Goal: Task Accomplishment & Management: Use online tool/utility

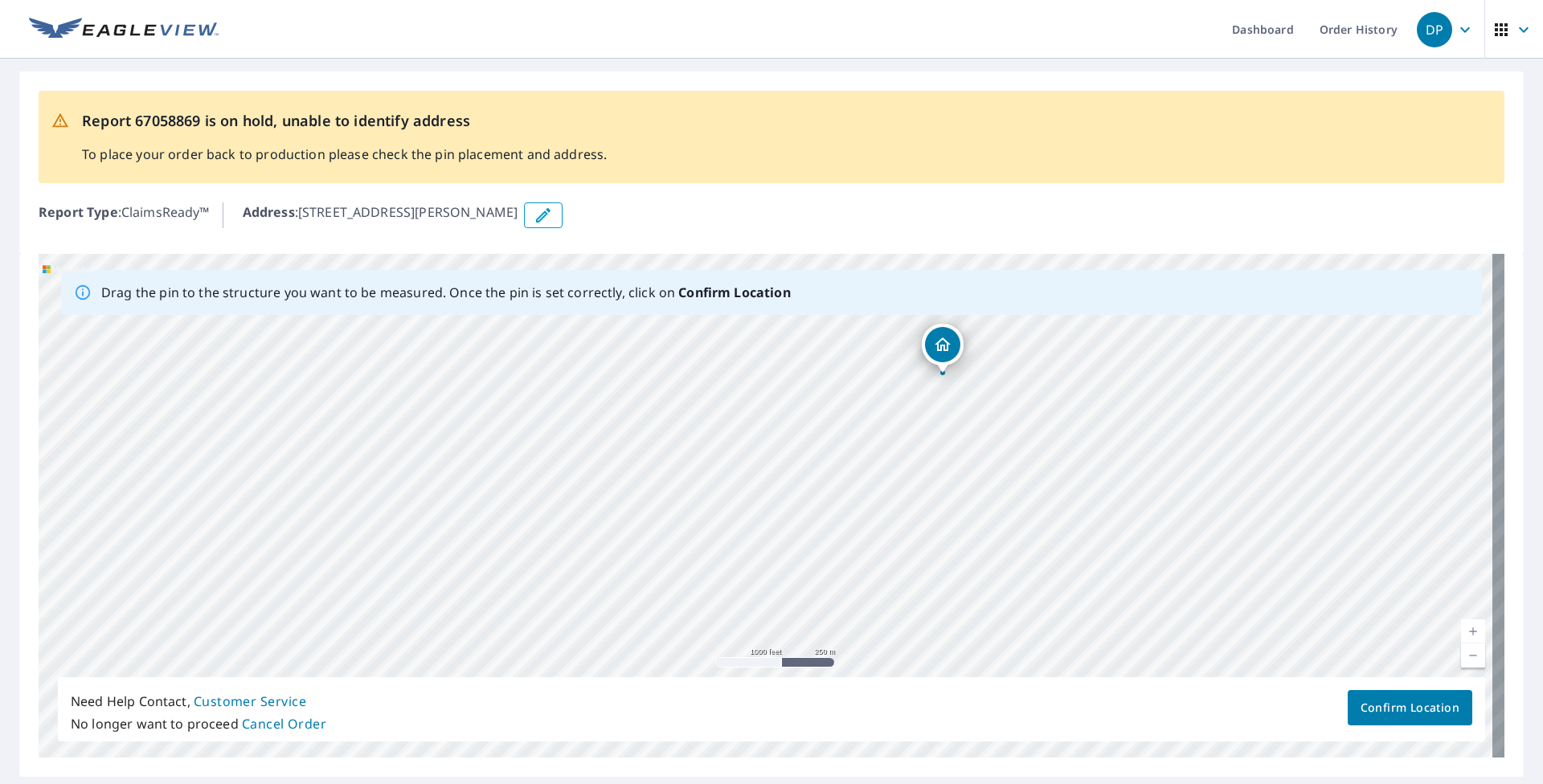
drag, startPoint x: 880, startPoint y: 607, endPoint x: 1008, endPoint y: 463, distance: 192.7
click at [1008, 463] on div "[STREET_ADDRESS][PERSON_NAME]" at bounding box center [772, 506] width 1466 height 504
drag, startPoint x: 624, startPoint y: 496, endPoint x: 812, endPoint y: 621, distance: 225.8
click at [812, 495] on div "[STREET_ADDRESS][PERSON_NAME]" at bounding box center [772, 506] width 1466 height 504
drag, startPoint x: 555, startPoint y: 552, endPoint x: 694, endPoint y: 666, distance: 179.8
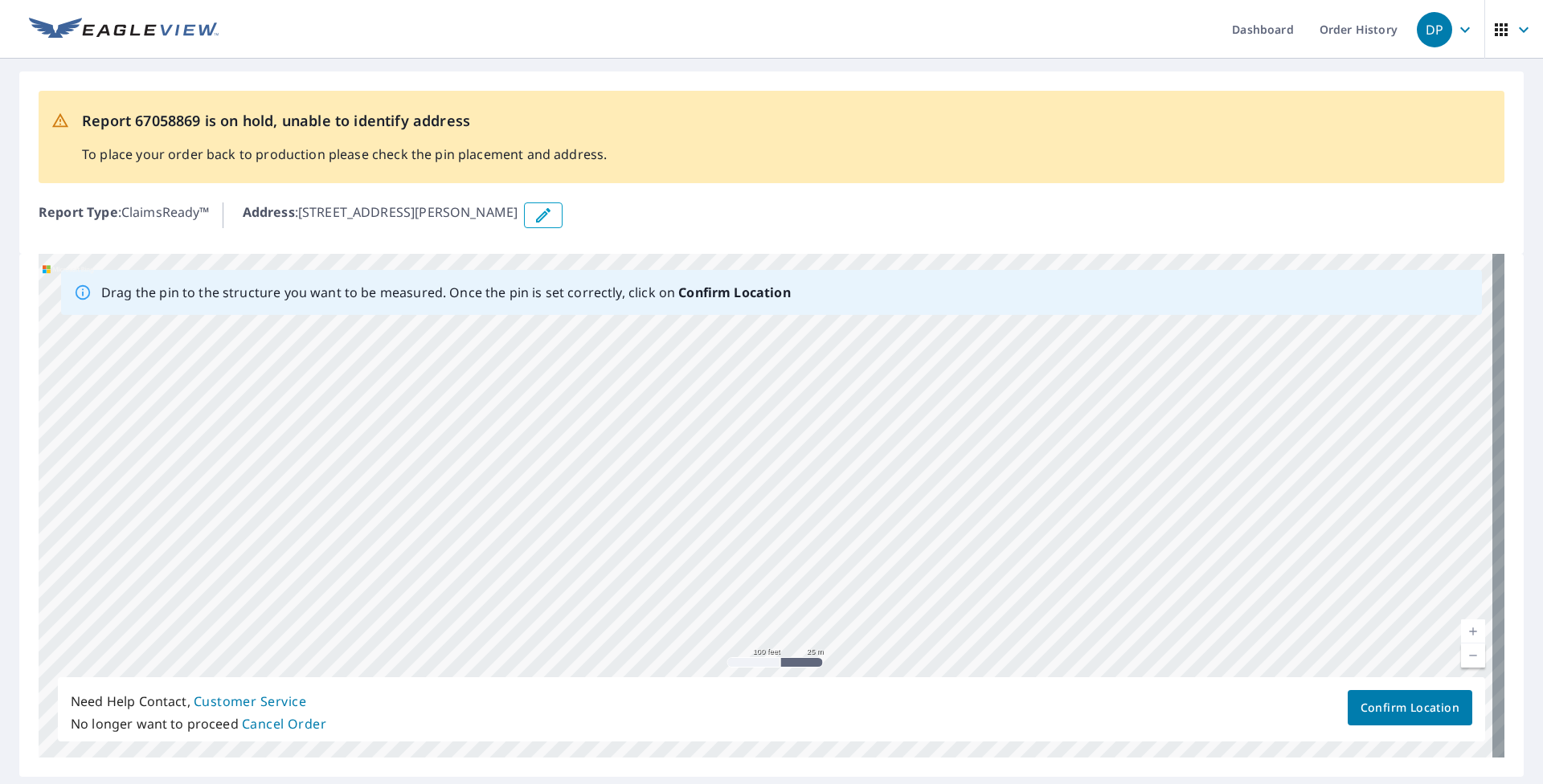
click at [694, 495] on div "[STREET_ADDRESS][PERSON_NAME]" at bounding box center [772, 506] width 1466 height 504
drag, startPoint x: 682, startPoint y: 455, endPoint x: 663, endPoint y: 607, distance: 153.2
click at [663, 495] on div "[STREET_ADDRESS][PERSON_NAME]" at bounding box center [772, 506] width 1466 height 504
drag, startPoint x: 776, startPoint y: 464, endPoint x: 543, endPoint y: 270, distance: 303.2
click at [542, 271] on div "Drag the pin to the structure you want to be measured. Once the pin is set corr…" at bounding box center [772, 506] width 1466 height 504
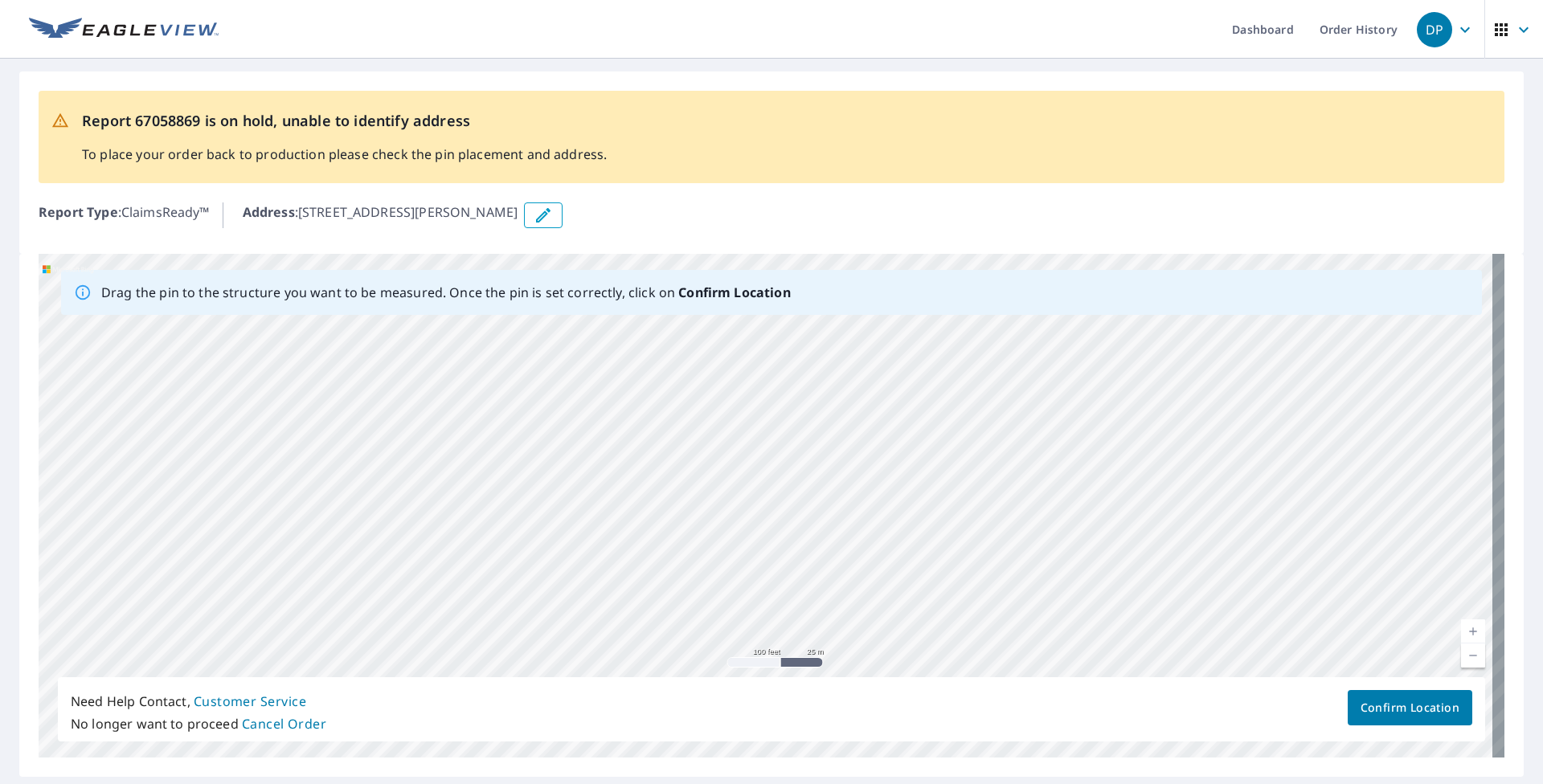
click at [664, 449] on div "[STREET_ADDRESS][PERSON_NAME]" at bounding box center [772, 506] width 1466 height 504
drag, startPoint x: 883, startPoint y: 598, endPoint x: 873, endPoint y: 392, distance: 206.2
click at [873, 392] on div "[STREET_ADDRESS][PERSON_NAME]" at bounding box center [772, 506] width 1466 height 504
drag, startPoint x: 830, startPoint y: 603, endPoint x: 677, endPoint y: 494, distance: 187.9
click at [677, 495] on div "[STREET_ADDRESS][PERSON_NAME]" at bounding box center [772, 506] width 1466 height 504
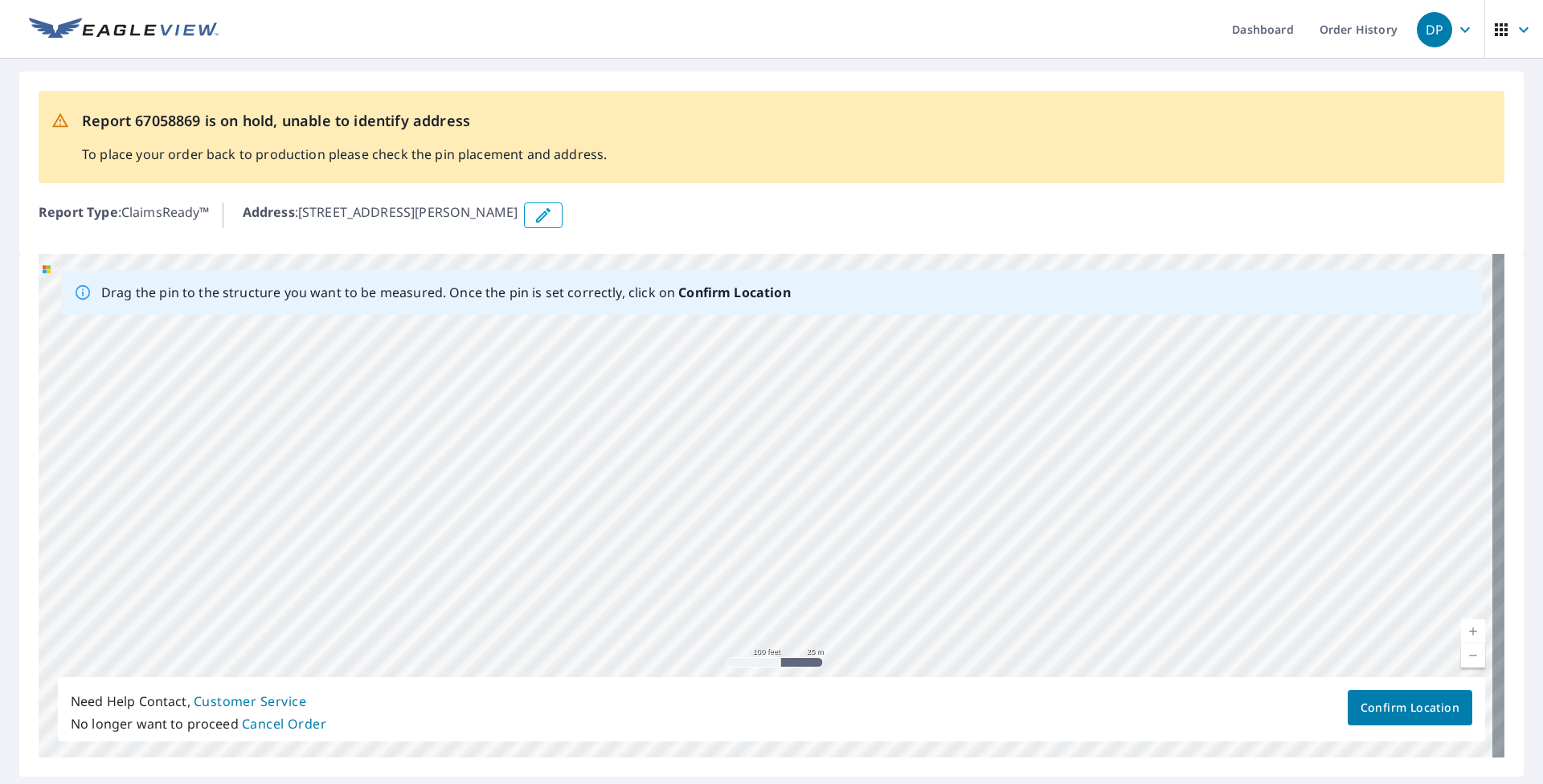
drag, startPoint x: 929, startPoint y: 600, endPoint x: 1010, endPoint y: 550, distance: 95.2
click at [1010, 495] on div "[STREET_ADDRESS][PERSON_NAME]" at bounding box center [772, 506] width 1466 height 504
drag, startPoint x: 1076, startPoint y: 613, endPoint x: 1079, endPoint y: 675, distance: 62.1
click at [1028, 495] on div "[STREET_ADDRESS][PERSON_NAME]" at bounding box center [772, 506] width 1466 height 504
drag, startPoint x: 839, startPoint y: 526, endPoint x: 815, endPoint y: 447, distance: 82.6
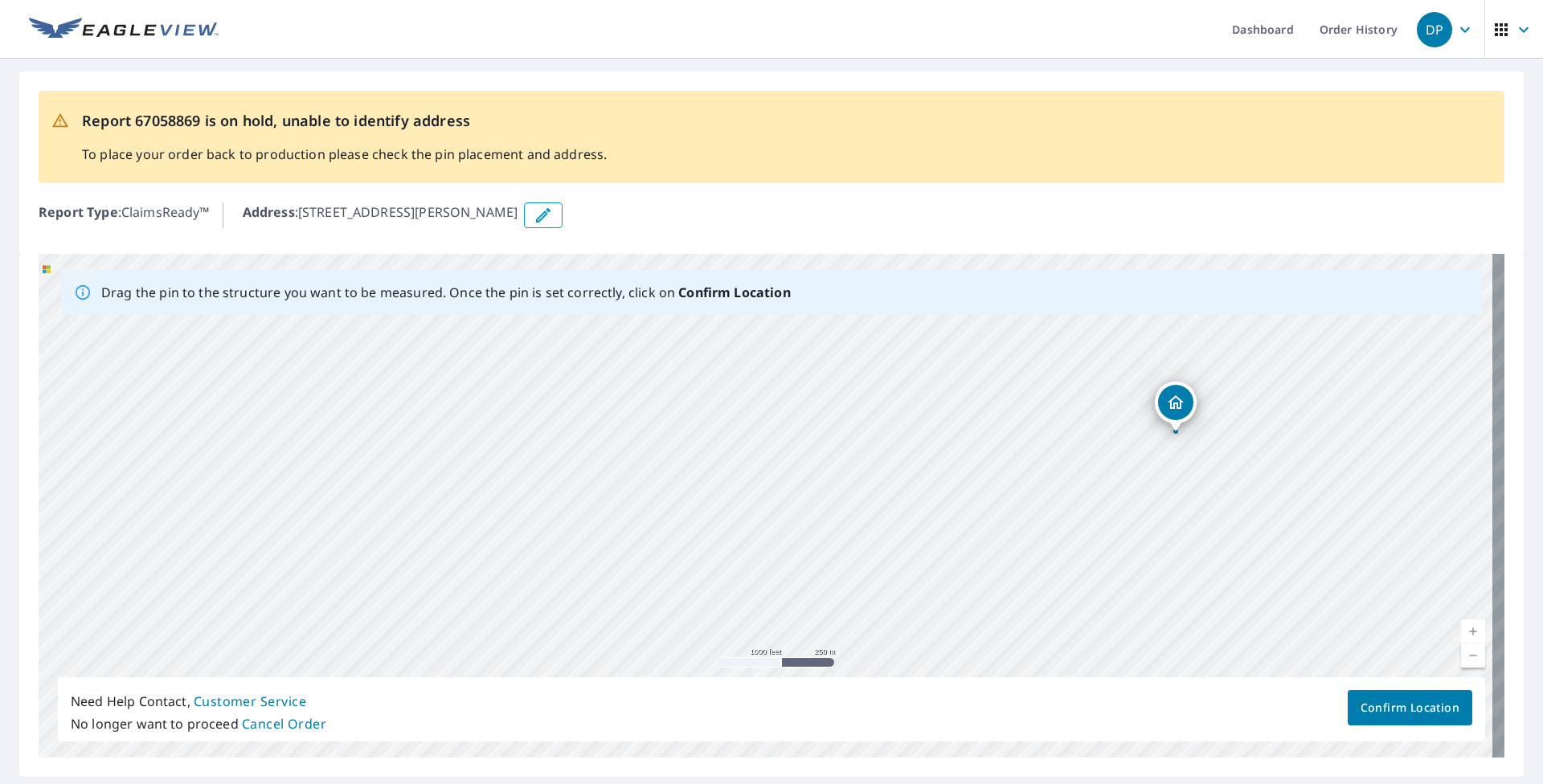
click at [815, 447] on div "[STREET_ADDRESS][PERSON_NAME]" at bounding box center [772, 506] width 1466 height 504
drag, startPoint x: 986, startPoint y: 569, endPoint x: 844, endPoint y: 621, distance: 151.2
click at [844, 495] on div "[STREET_ADDRESS][PERSON_NAME]" at bounding box center [772, 506] width 1466 height 504
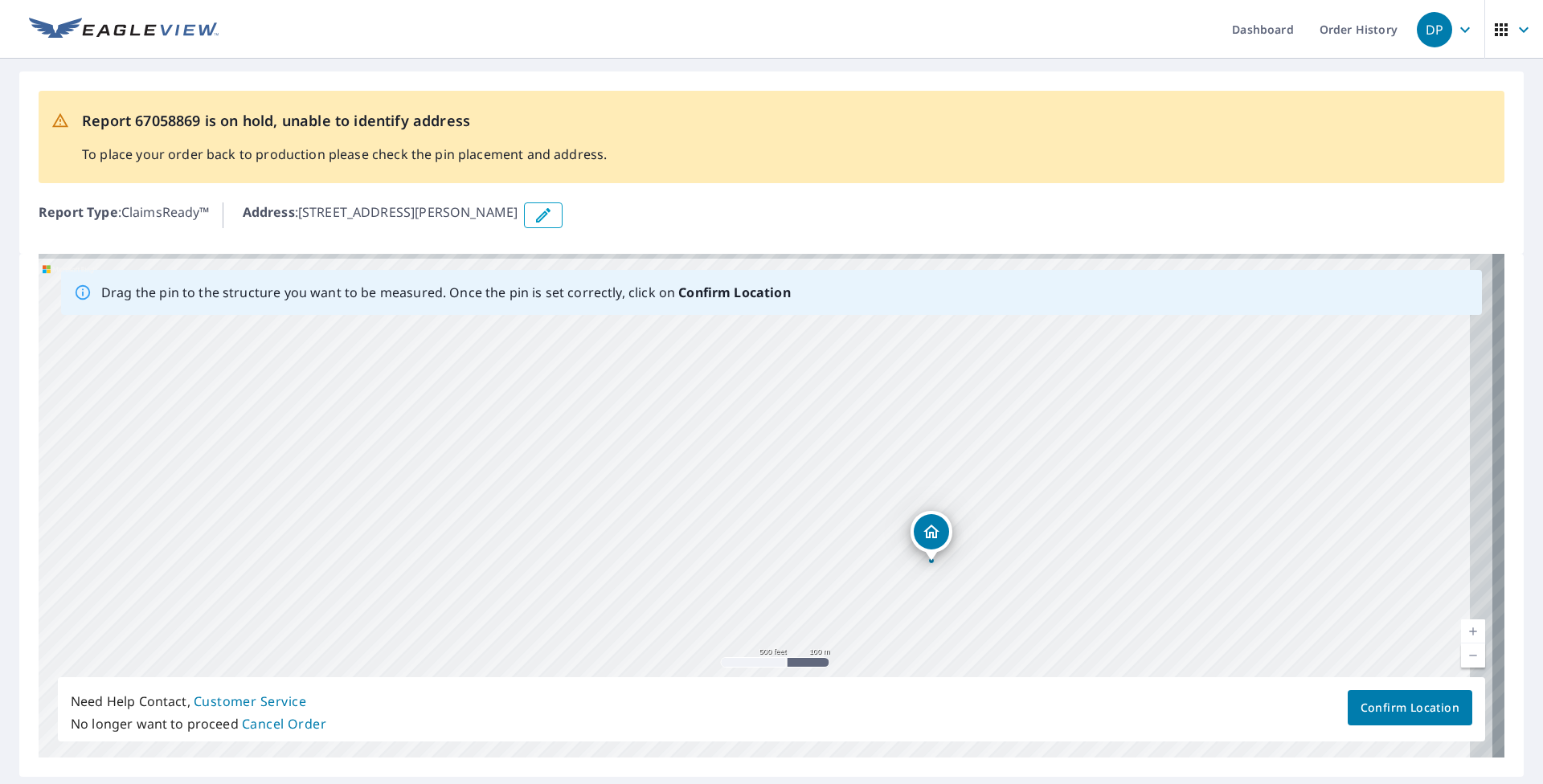
drag, startPoint x: 1051, startPoint y: 523, endPoint x: 936, endPoint y: 650, distance: 171.3
click at [936, 495] on div "[STREET_ADDRESS][PERSON_NAME]" at bounding box center [772, 506] width 1466 height 504
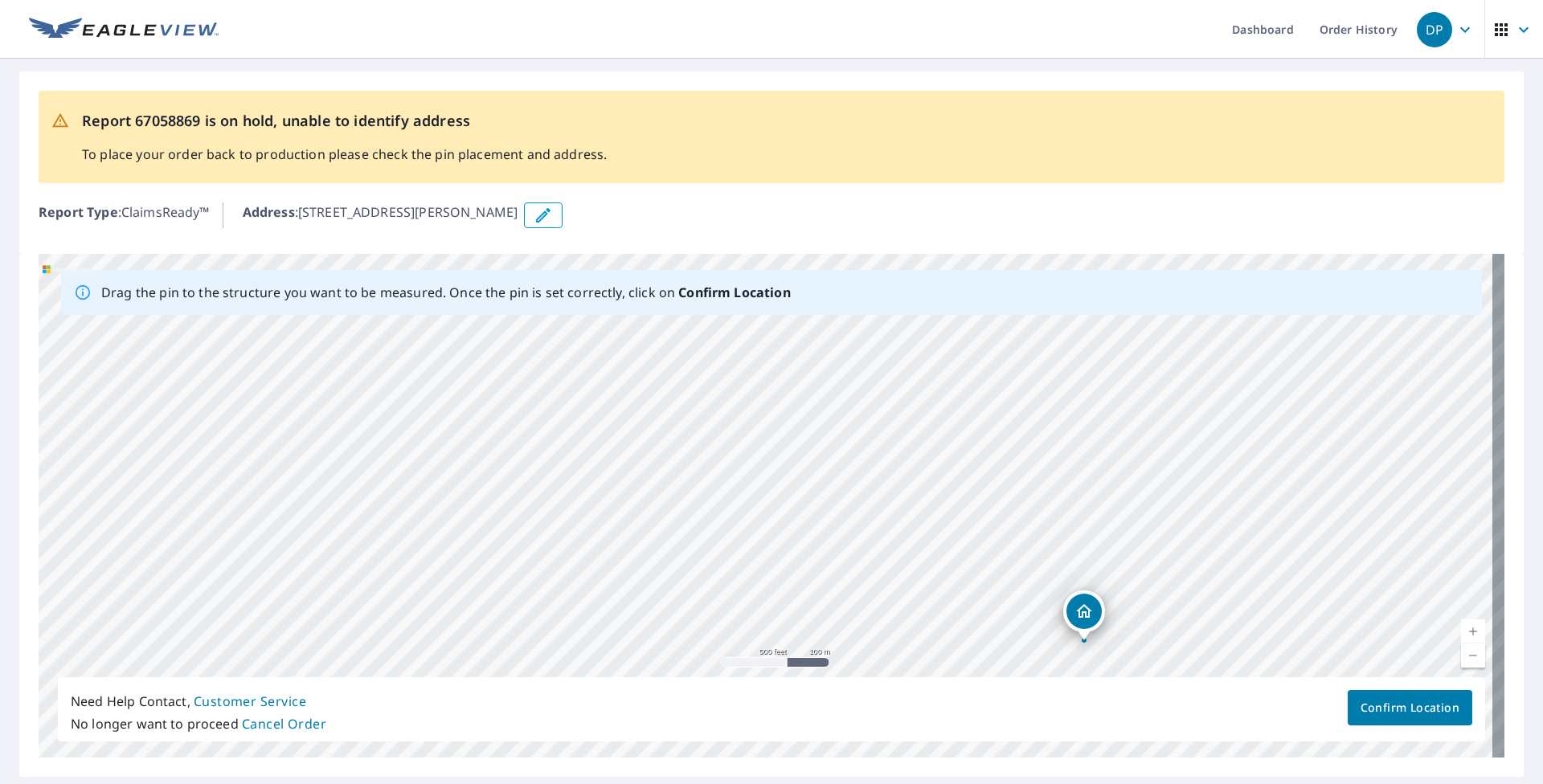
drag, startPoint x: 698, startPoint y: 492, endPoint x: 855, endPoint y: 557, distance: 169.9
click at [855, 495] on div "[STREET_ADDRESS][PERSON_NAME]" at bounding box center [772, 506] width 1466 height 504
drag, startPoint x: 1020, startPoint y: 432, endPoint x: 1026, endPoint y: 536, distance: 104.2
click at [1026, 495] on div "[STREET_ADDRESS][PERSON_NAME]" at bounding box center [772, 506] width 1466 height 504
drag, startPoint x: 1073, startPoint y: 563, endPoint x: 1011, endPoint y: 501, distance: 87.7
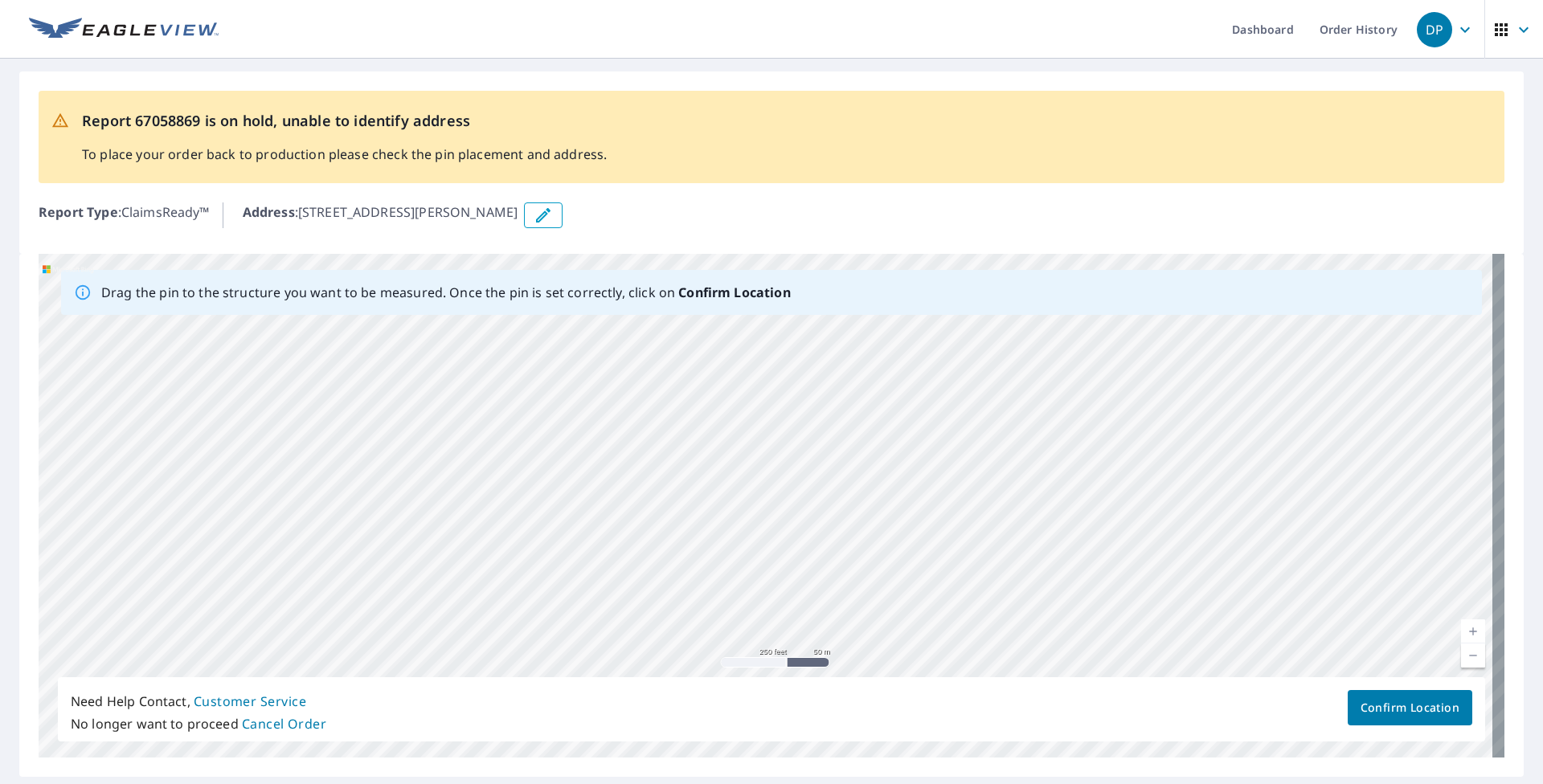
click at [1011, 495] on div "[STREET_ADDRESS][PERSON_NAME]" at bounding box center [772, 506] width 1466 height 504
drag, startPoint x: 928, startPoint y: 599, endPoint x: 867, endPoint y: 464, distance: 148.1
click at [871, 461] on div "[STREET_ADDRESS][PERSON_NAME]" at bounding box center [772, 506] width 1466 height 504
drag, startPoint x: 874, startPoint y: 513, endPoint x: 918, endPoint y: 461, distance: 68.1
click at [919, 461] on div "[STREET_ADDRESS][PERSON_NAME]" at bounding box center [772, 506] width 1466 height 504
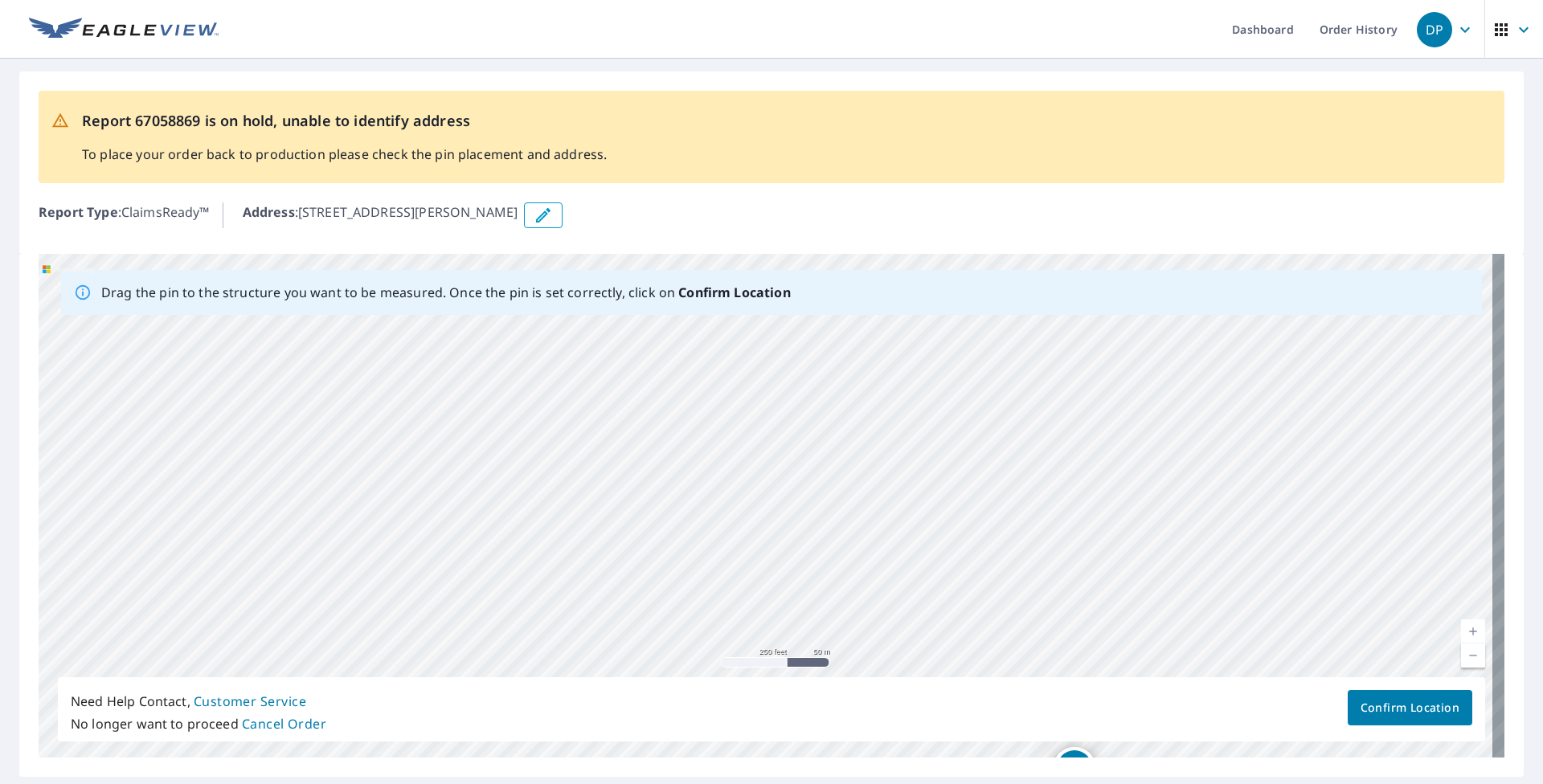
drag, startPoint x: 815, startPoint y: 486, endPoint x: 796, endPoint y: 574, distance: 90.0
click at [796, 495] on div "[STREET_ADDRESS][PERSON_NAME]" at bounding box center [772, 506] width 1466 height 504
drag, startPoint x: 1152, startPoint y: 445, endPoint x: 1146, endPoint y: 546, distance: 101.2
click at [1028, 495] on div "[STREET_ADDRESS][PERSON_NAME]" at bounding box center [772, 506] width 1466 height 504
drag, startPoint x: 999, startPoint y: 622, endPoint x: 994, endPoint y: 383, distance: 239.1
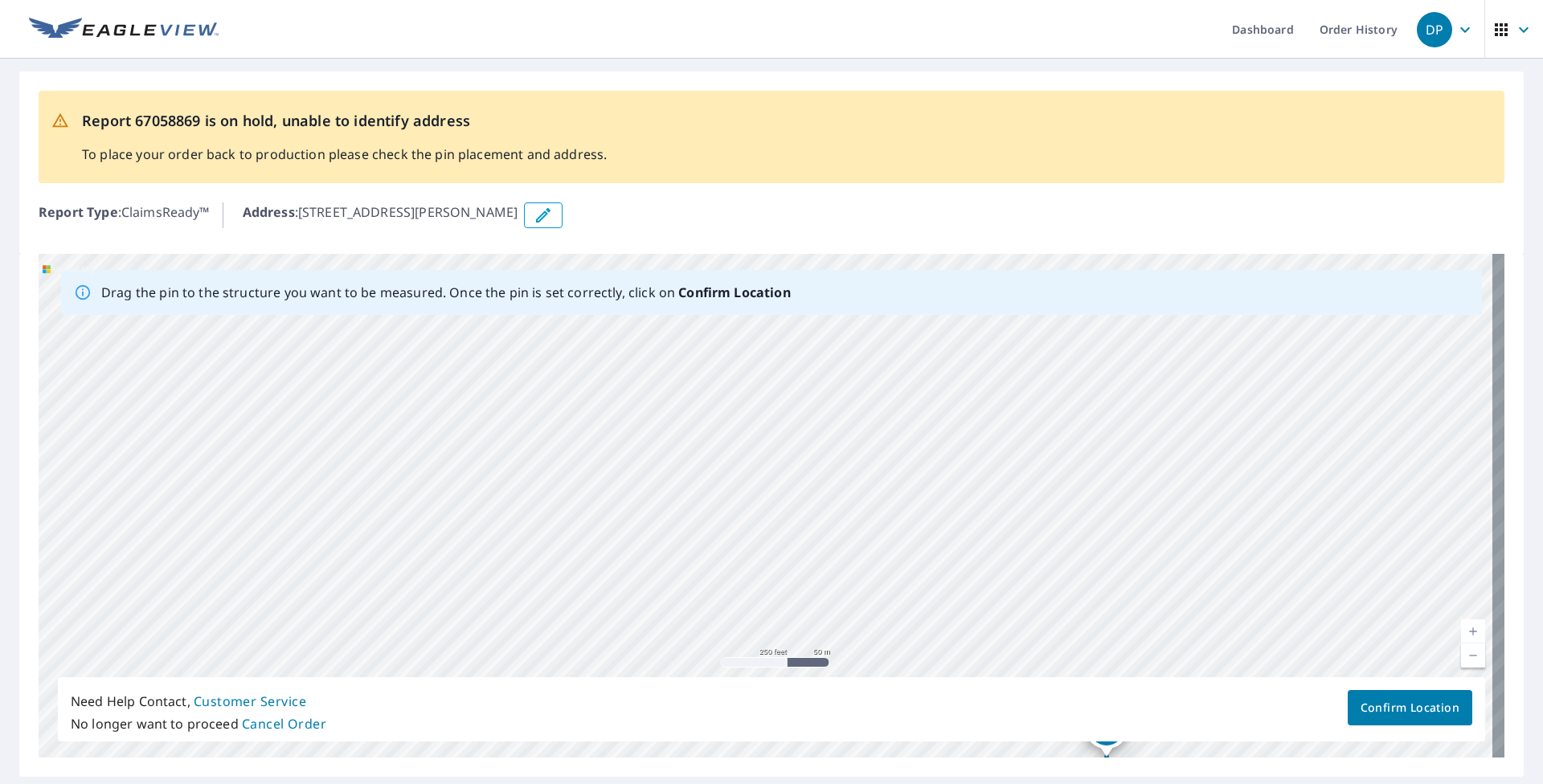
click at [994, 383] on div "[STREET_ADDRESS][PERSON_NAME]" at bounding box center [772, 506] width 1466 height 504
drag, startPoint x: 930, startPoint y: 642, endPoint x: 843, endPoint y: 403, distance: 254.3
click at [843, 403] on div "[STREET_ADDRESS][PERSON_NAME]" at bounding box center [772, 506] width 1466 height 504
drag, startPoint x: 800, startPoint y: 599, endPoint x: 752, endPoint y: 319, distance: 284.1
click at [752, 319] on div "[STREET_ADDRESS][PERSON_NAME]" at bounding box center [772, 506] width 1466 height 504
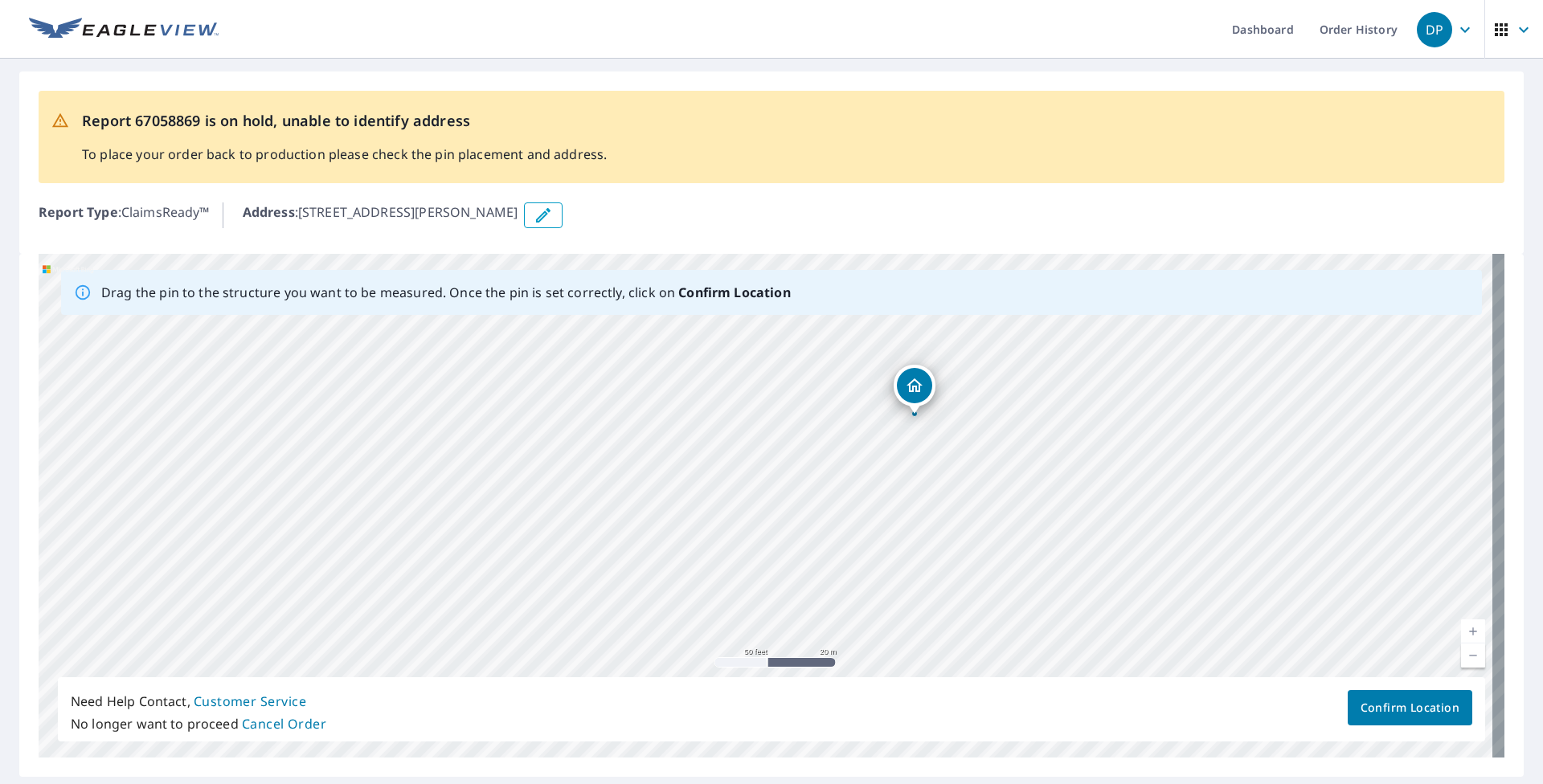
drag, startPoint x: 949, startPoint y: 557, endPoint x: 748, endPoint y: 443, distance: 231.1
click at [748, 443] on div "[STREET_ADDRESS][PERSON_NAME]" at bounding box center [772, 506] width 1466 height 504
drag, startPoint x: 760, startPoint y: 457, endPoint x: 709, endPoint y: 561, distance: 115.8
click at [712, 495] on div "[STREET_ADDRESS][PERSON_NAME]" at bounding box center [772, 506] width 1466 height 504
drag, startPoint x: 760, startPoint y: 557, endPoint x: 836, endPoint y: 342, distance: 228.0
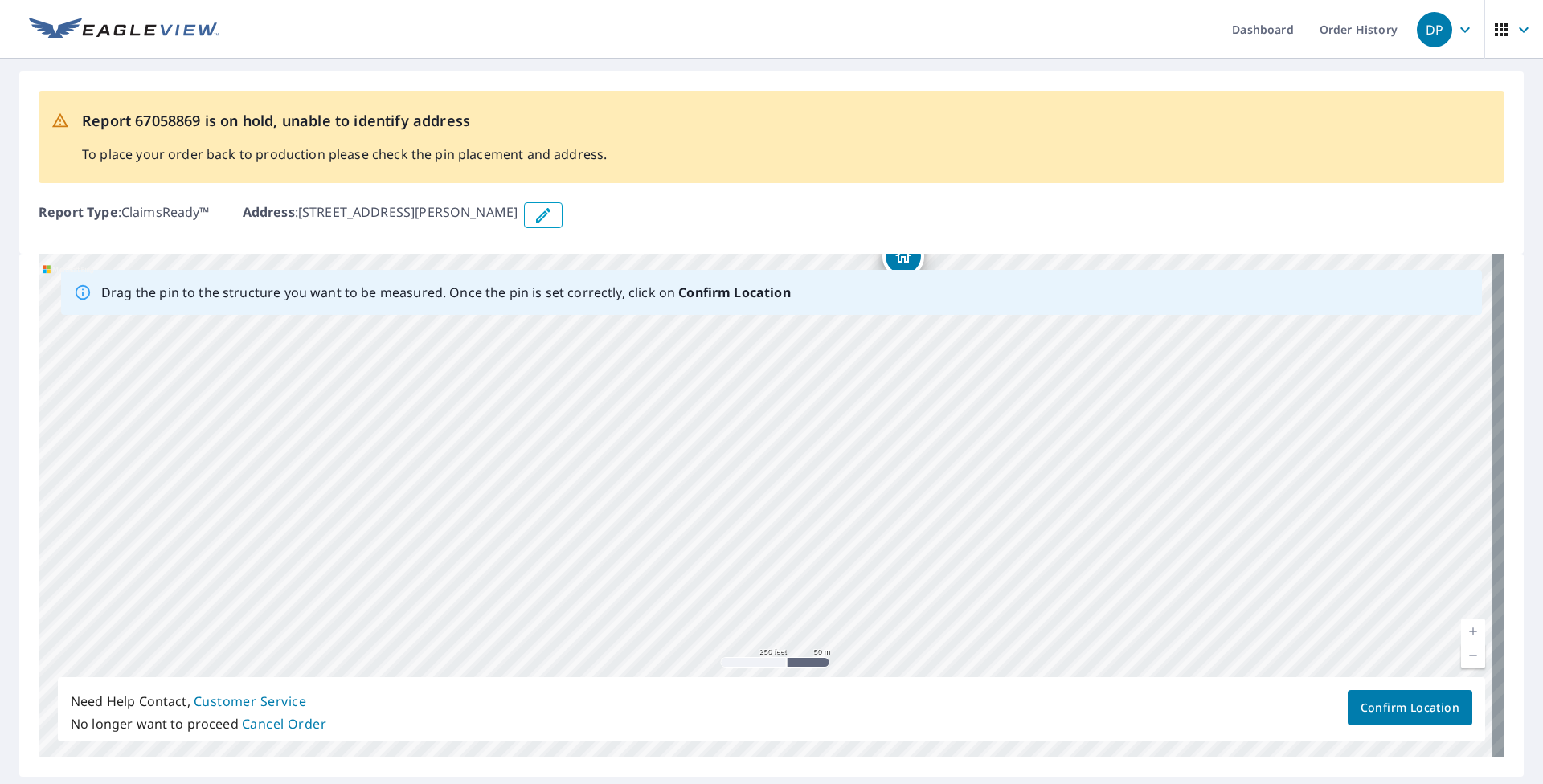
click at [836, 342] on div "[STREET_ADDRESS][PERSON_NAME]" at bounding box center [772, 506] width 1466 height 504
drag, startPoint x: 784, startPoint y: 525, endPoint x: 737, endPoint y: 555, distance: 55.8
click at [762, 495] on div "[STREET_ADDRESS][PERSON_NAME]" at bounding box center [772, 506] width 1466 height 504
drag, startPoint x: 856, startPoint y: 468, endPoint x: 835, endPoint y: 576, distance: 110.0
click at [835, 495] on div "[STREET_ADDRESS][PERSON_NAME]" at bounding box center [772, 506] width 1466 height 504
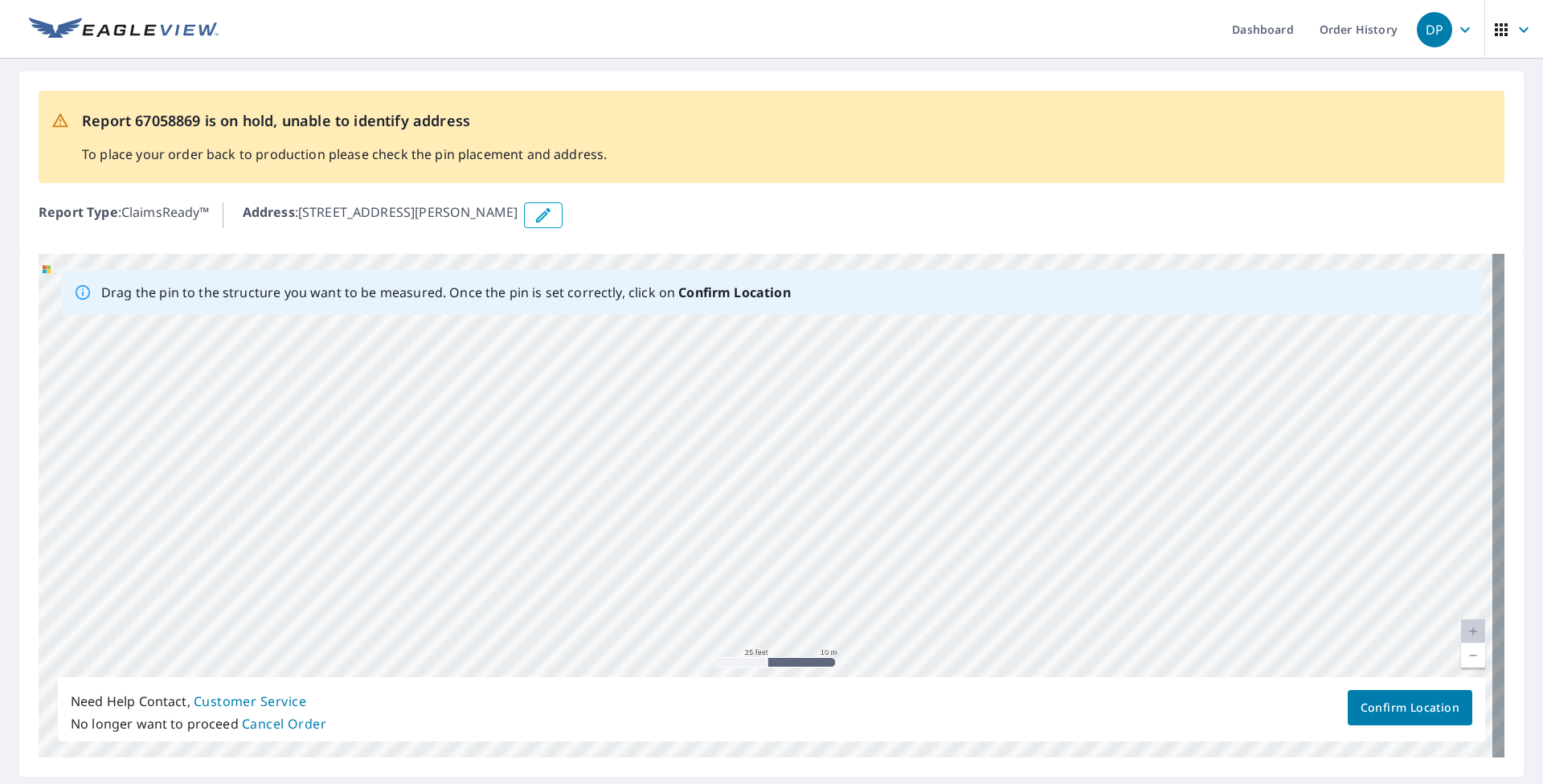
drag, startPoint x: 689, startPoint y: 576, endPoint x: 776, endPoint y: 532, distance: 97.5
click at [776, 495] on div "[STREET_ADDRESS][PERSON_NAME]" at bounding box center [772, 506] width 1466 height 504
click at [818, 495] on div "[STREET_ADDRESS][PERSON_NAME]" at bounding box center [772, 506] width 1466 height 504
drag, startPoint x: 790, startPoint y: 549, endPoint x: 788, endPoint y: 430, distance: 119.0
click at [788, 430] on div "[STREET_ADDRESS][PERSON_NAME]" at bounding box center [772, 506] width 1466 height 504
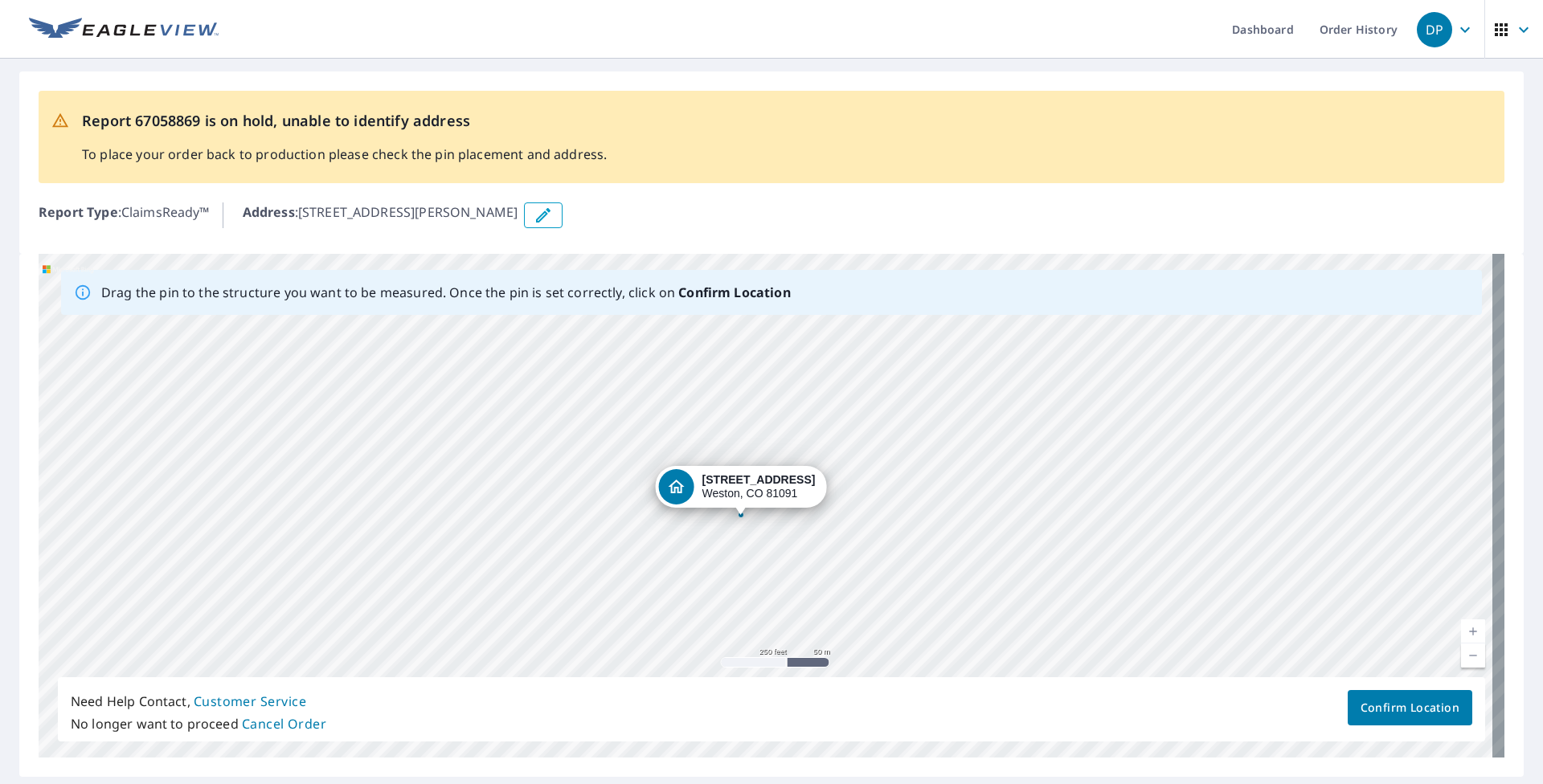
drag, startPoint x: 809, startPoint y: 344, endPoint x: 725, endPoint y: 488, distance: 166.7
drag, startPoint x: 700, startPoint y: 565, endPoint x: 800, endPoint y: 600, distance: 105.9
click at [800, 495] on div "[STREET_ADDRESS][PERSON_NAME]" at bounding box center [772, 506] width 1466 height 504
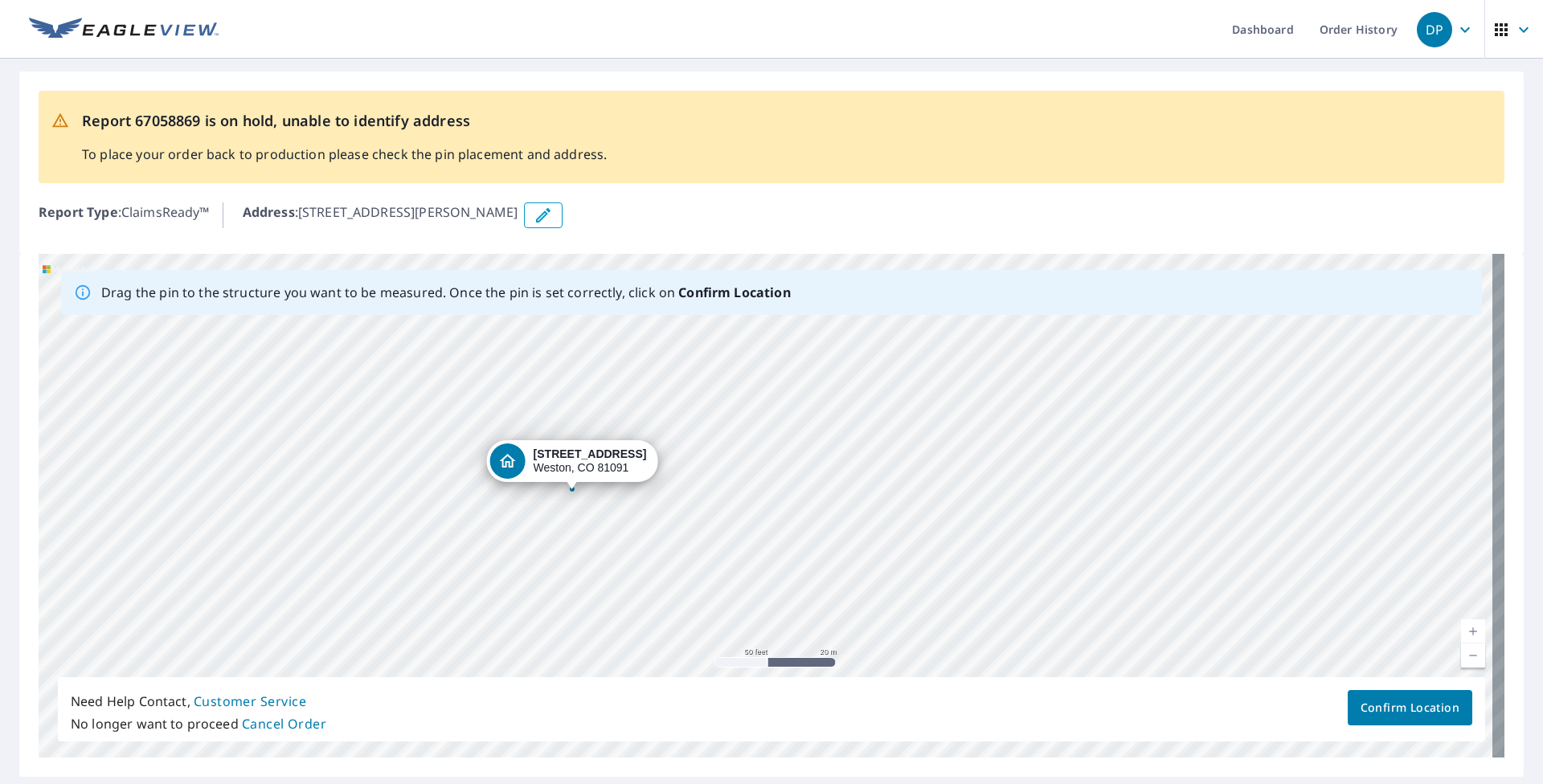
drag, startPoint x: 675, startPoint y: 469, endPoint x: 564, endPoint y: 469, distance: 111.0
click at [564, 469] on div "[STREET_ADDRESS][PERSON_NAME]" at bounding box center [772, 506] width 1466 height 504
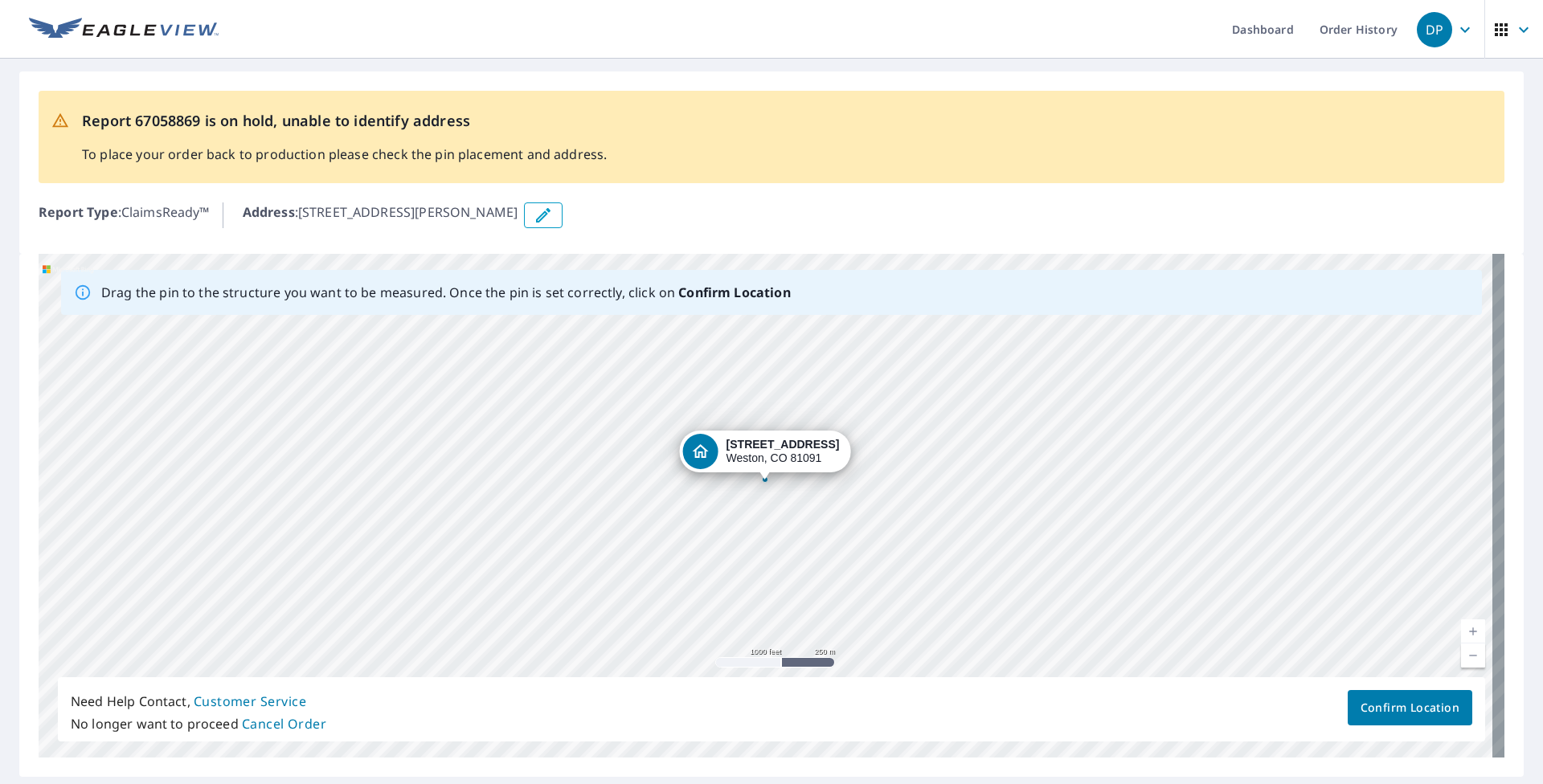
drag, startPoint x: 751, startPoint y: 440, endPoint x: 767, endPoint y: 439, distance: 16.0
click at [767, 439] on div "[STREET_ADDRESS][PERSON_NAME]" at bounding box center [772, 506] width 1466 height 504
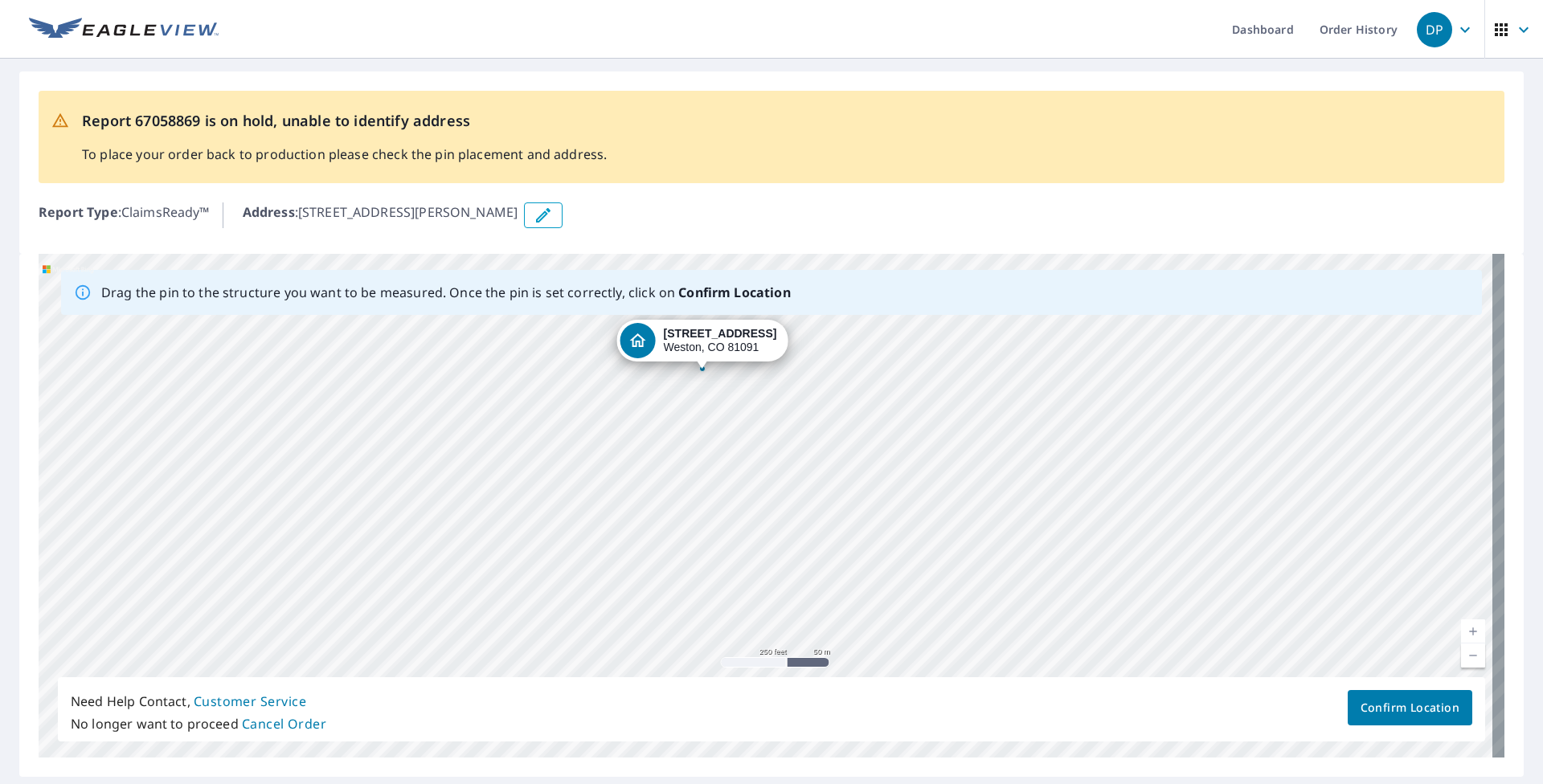
drag, startPoint x: 691, startPoint y: 391, endPoint x: 705, endPoint y: 344, distance: 49.0
click at [705, 344] on div "[STREET_ADDRESS][PERSON_NAME]" at bounding box center [772, 506] width 1466 height 504
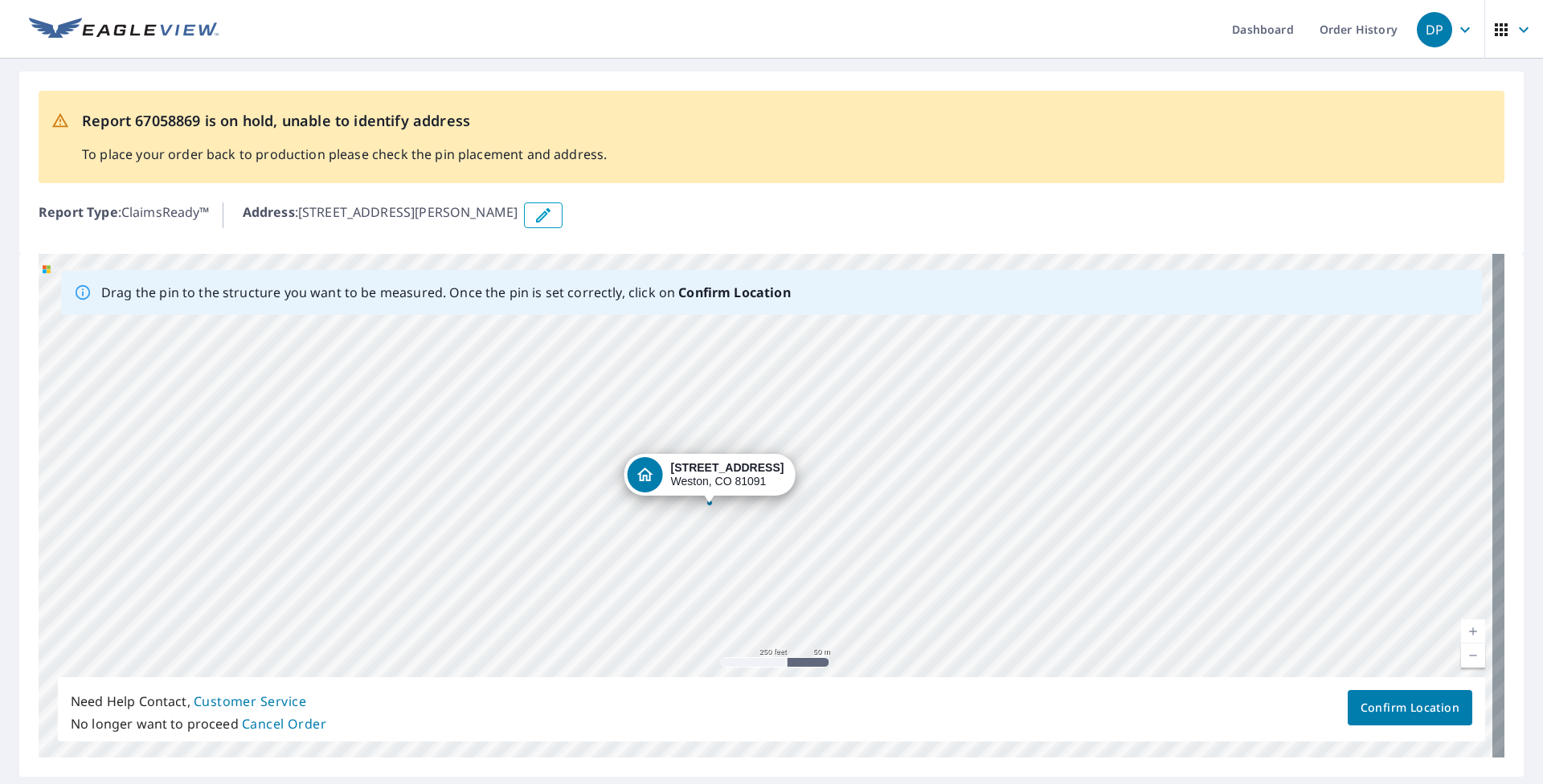
drag, startPoint x: 763, startPoint y: 480, endPoint x: 707, endPoint y: 480, distance: 56.0
click at [707, 480] on div "[STREET_ADDRESS][PERSON_NAME]" at bounding box center [772, 506] width 1466 height 504
click at [1028, 495] on button "Confirm Location" at bounding box center [1409, 707] width 125 height 35
